Goal: Check status: Check status

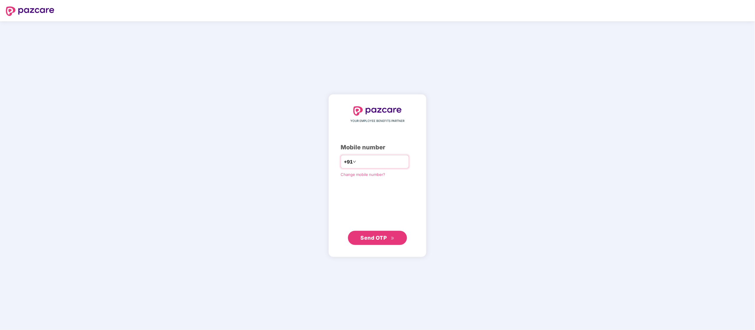
click at [367, 164] on input "number" at bounding box center [382, 161] width 48 height 9
type input "**********"
click at [357, 235] on button "Send OTP" at bounding box center [377, 238] width 59 height 14
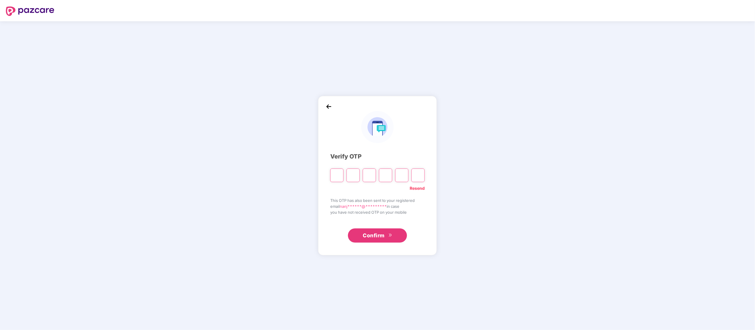
type input "*"
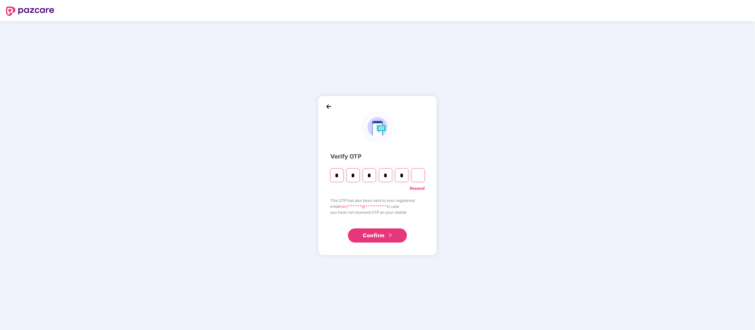
type input "*"
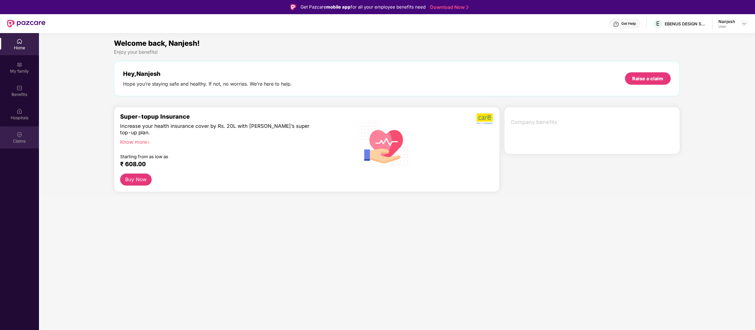
click at [14, 141] on div "Claims" at bounding box center [19, 141] width 39 height 6
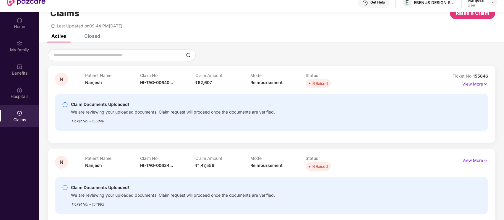
scroll to position [33, 0]
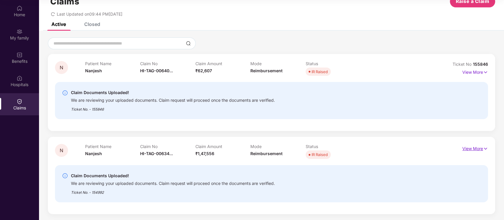
click at [469, 145] on p "View More" at bounding box center [475, 148] width 26 height 8
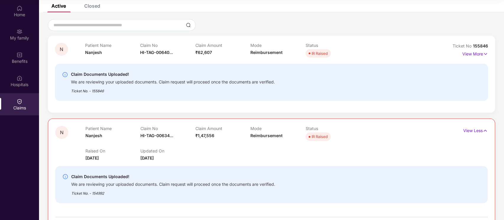
scroll to position [31, 0]
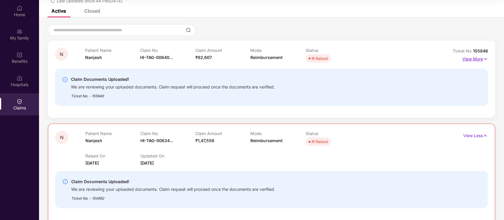
click at [463, 59] on p "View More" at bounding box center [475, 58] width 26 height 8
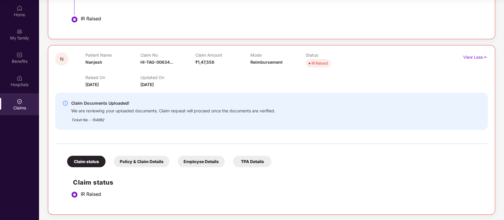
scroll to position [366, 0]
click at [81, 196] on div "IR Raised" at bounding box center [281, 194] width 401 height 6
click at [86, 156] on div "Claim status" at bounding box center [86, 162] width 38 height 12
click at [90, 158] on div "Claim status" at bounding box center [86, 162] width 38 height 12
click at [135, 158] on div "Policy & Claim Details" at bounding box center [142, 162] width 56 height 12
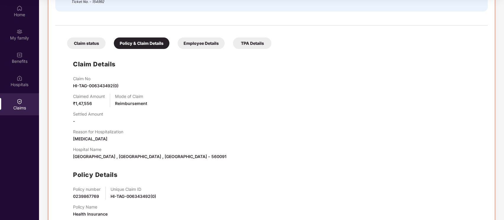
click at [90, 46] on div "Claim status" at bounding box center [86, 44] width 38 height 12
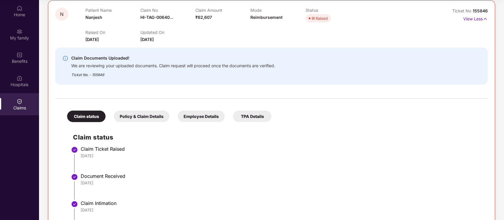
scroll to position [0, 0]
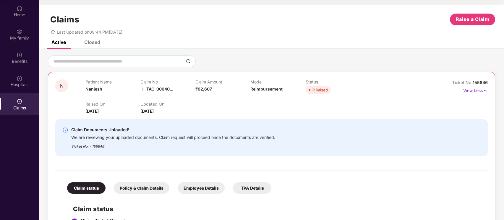
click at [87, 44] on div "Closed" at bounding box center [92, 42] width 16 height 6
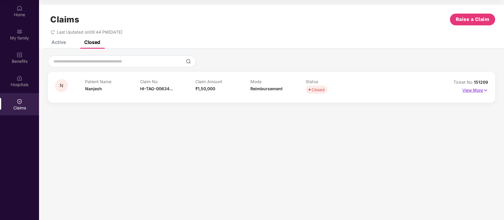
click at [476, 90] on p "View More" at bounding box center [475, 90] width 26 height 8
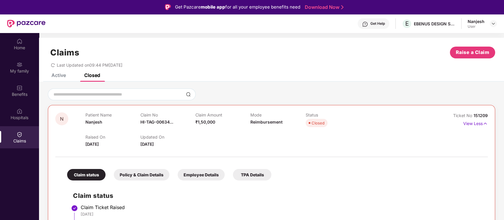
click at [344, 142] on div "Raised On 19 June 2025 Updated On 11 Aug 2025" at bounding box center [250, 138] width 330 height 19
